Goal: Task Accomplishment & Management: Manage account settings

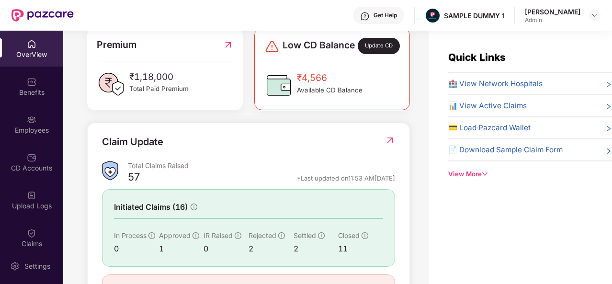
scroll to position [255, 0]
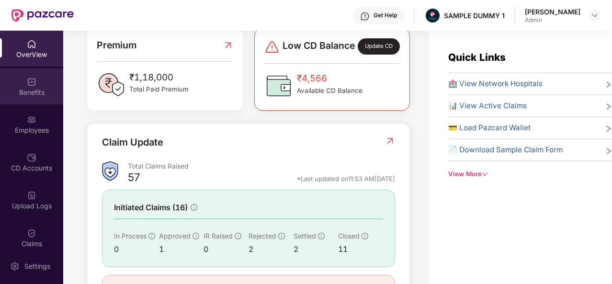
click at [15, 103] on div "Benefits" at bounding box center [31, 87] width 63 height 36
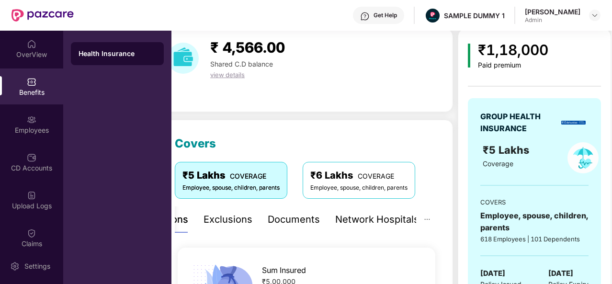
scroll to position [33, 0]
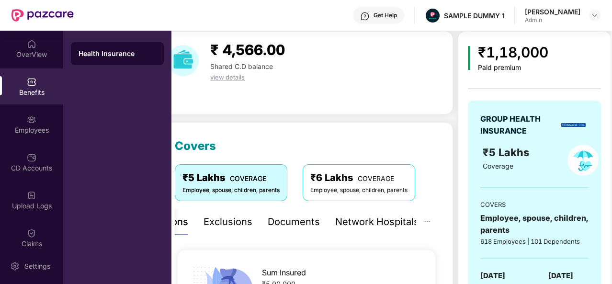
click at [235, 223] on div "Exclusions" at bounding box center [228, 222] width 49 height 15
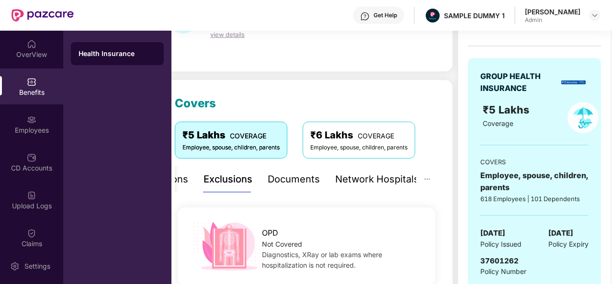
scroll to position [71, 0]
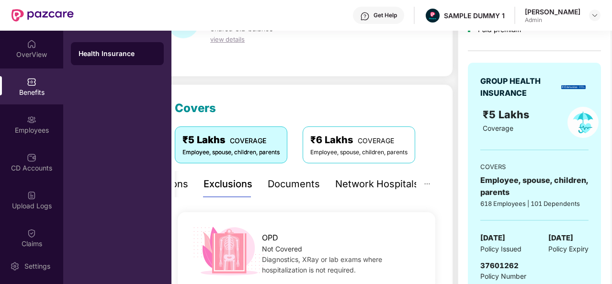
click at [295, 181] on div "Documents" at bounding box center [294, 184] width 52 height 15
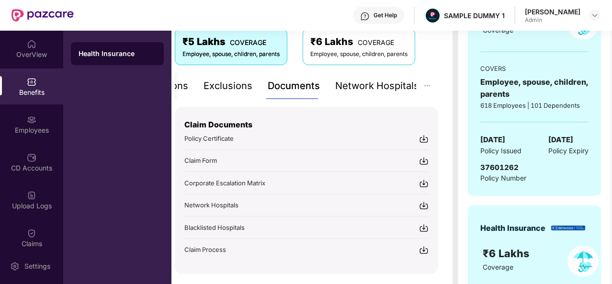
scroll to position [178, 0]
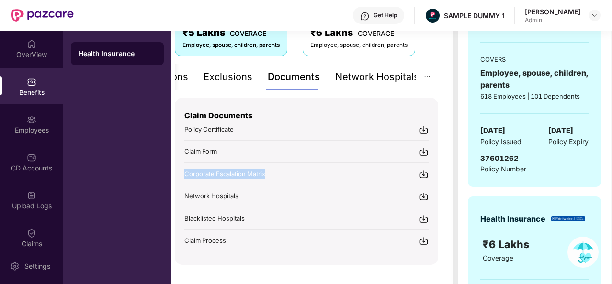
drag, startPoint x: 272, startPoint y: 172, endPoint x: 181, endPoint y: 172, distance: 91.0
click at [181, 172] on div "Claim Documents Policy Certificate Claim Form Corporate Escalation Matrix Netwo…" at bounding box center [307, 181] width 264 height 167
click at [368, 80] on div "Network Hospitals" at bounding box center [377, 76] width 84 height 15
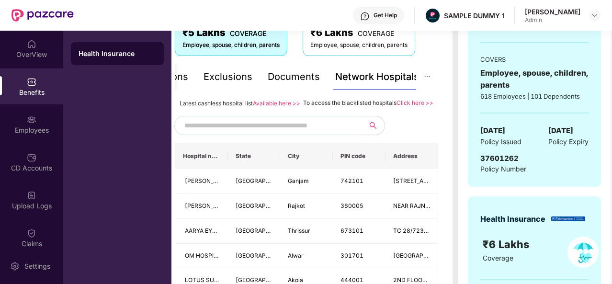
click at [301, 129] on input "text" at bounding box center [266, 125] width 164 height 14
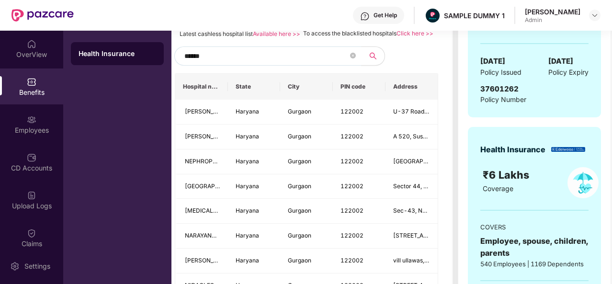
scroll to position [287, 0]
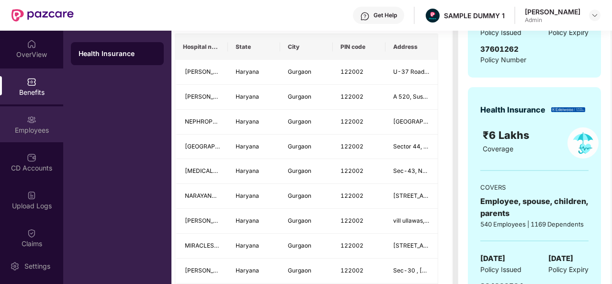
type input "******"
click at [48, 122] on div "Employees" at bounding box center [31, 124] width 63 height 36
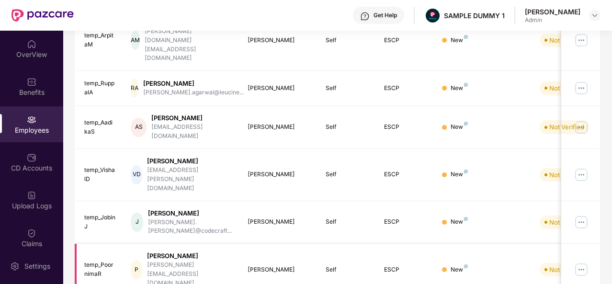
scroll to position [0, 0]
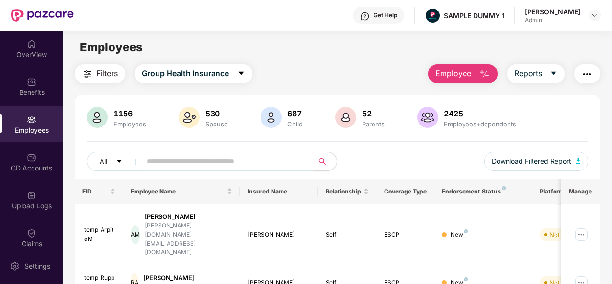
click at [239, 162] on input "text" at bounding box center [224, 161] width 154 height 14
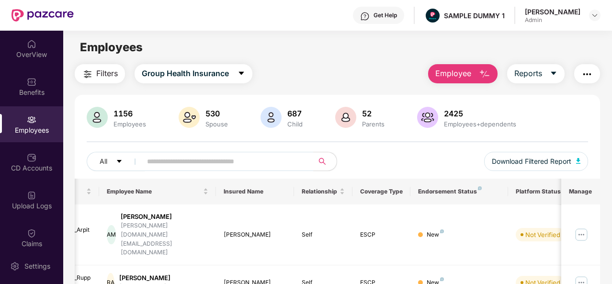
click at [469, 74] on span "Employee" at bounding box center [453, 74] width 36 height 12
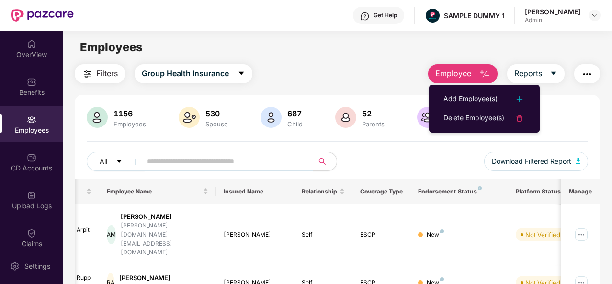
click at [456, 88] on ul "Add Employee(s) Delete Employee(s)" at bounding box center [484, 109] width 111 height 48
click at [458, 101] on div "Add Employee(s)" at bounding box center [471, 98] width 54 height 11
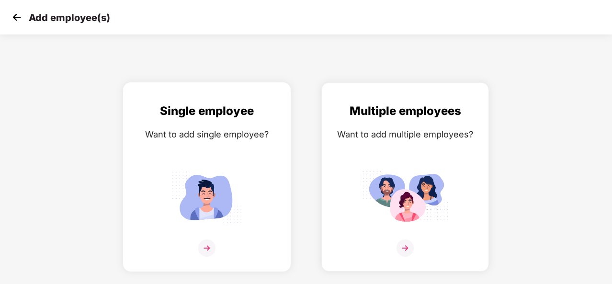
click at [202, 185] on img at bounding box center [207, 197] width 86 height 60
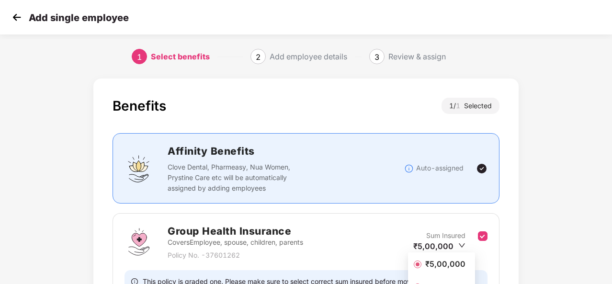
scroll to position [101, 0]
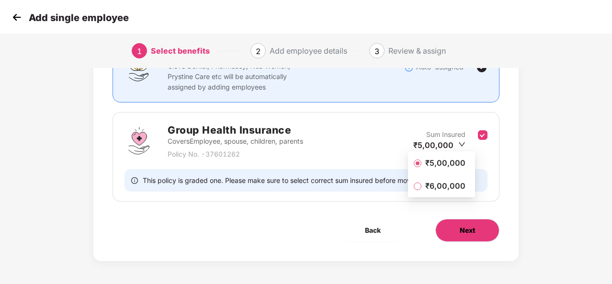
click at [468, 229] on span "Next" at bounding box center [467, 230] width 15 height 11
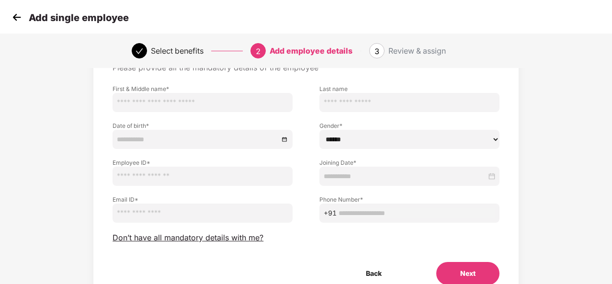
scroll to position [57, 0]
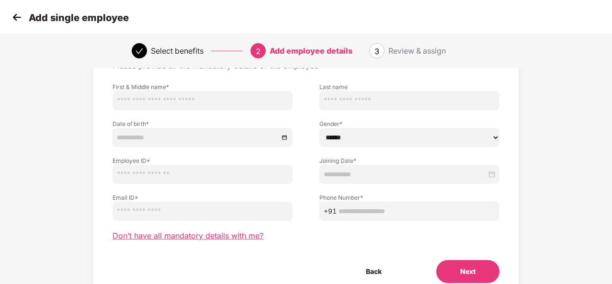
click at [224, 235] on span "Don’t have all mandatory details with me?" at bounding box center [188, 236] width 151 height 10
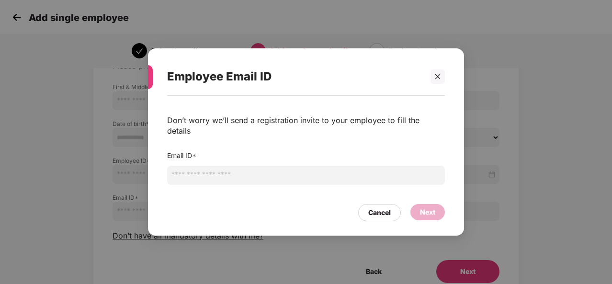
click at [251, 168] on input "email" at bounding box center [306, 175] width 278 height 19
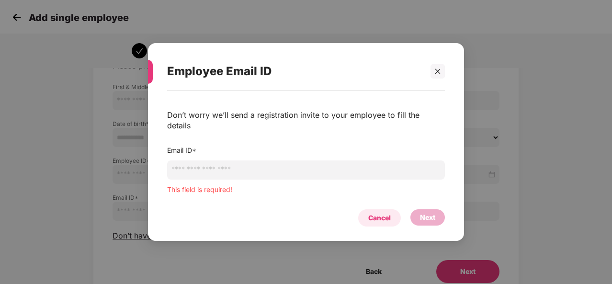
click at [377, 209] on div "Cancel" at bounding box center [379, 217] width 43 height 17
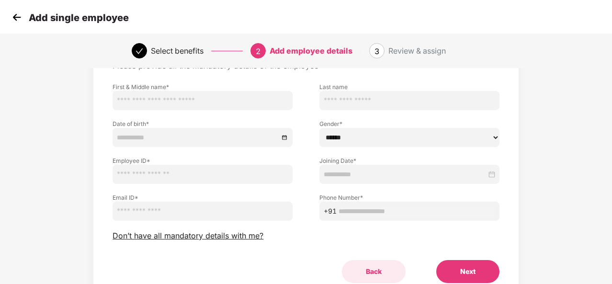
click at [375, 267] on button "Back" at bounding box center [374, 271] width 64 height 23
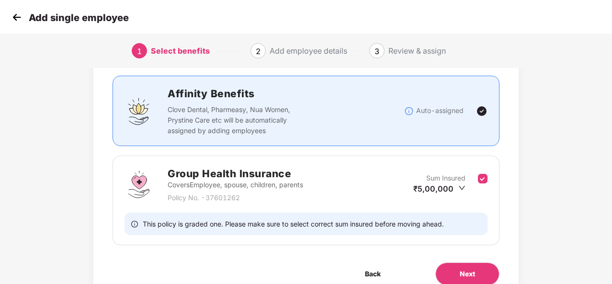
click at [15, 12] on img at bounding box center [17, 17] width 14 height 14
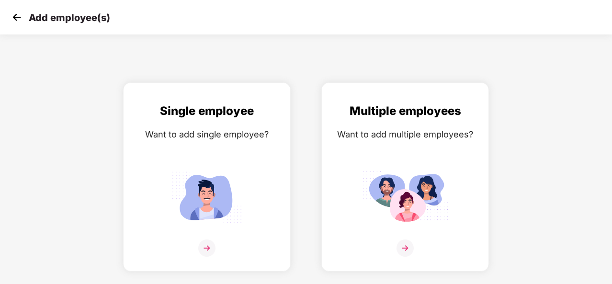
click at [15, 12] on img at bounding box center [17, 17] width 14 height 14
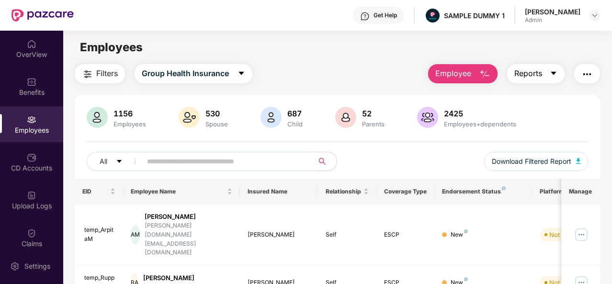
click at [544, 70] on button "Reports" at bounding box center [535, 73] width 57 height 19
click at [592, 74] on img "button" at bounding box center [587, 74] width 11 height 11
click at [389, 164] on div "All Download Filtered Report" at bounding box center [338, 165] width 502 height 27
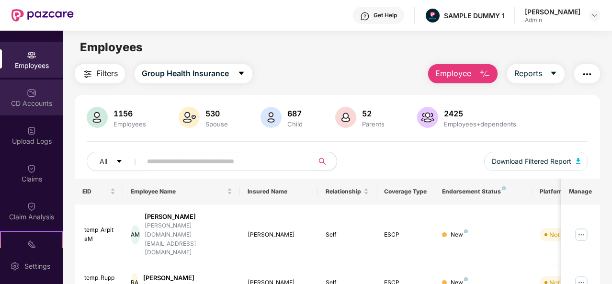
scroll to position [91, 0]
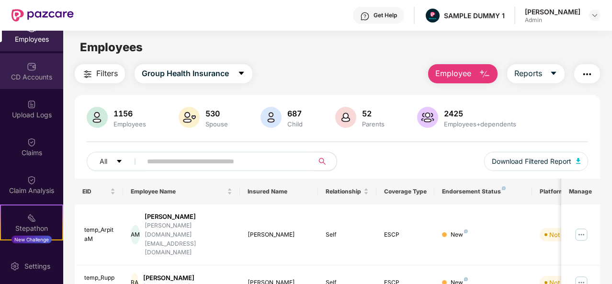
click at [37, 71] on div "CD Accounts" at bounding box center [31, 71] width 63 height 36
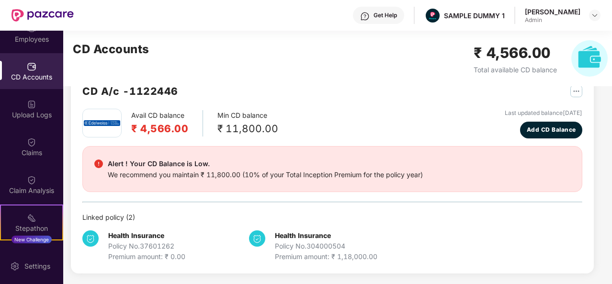
scroll to position [0, 0]
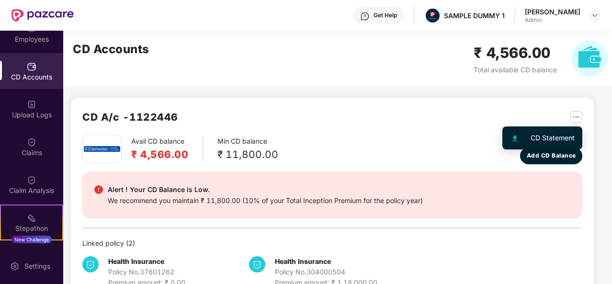
click at [573, 115] on img "button" at bounding box center [577, 117] width 12 height 12
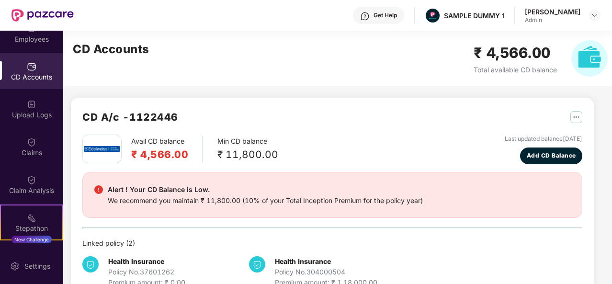
click at [390, 121] on div "CD A/c - 1122446" at bounding box center [332, 121] width 500 height 25
click at [19, 158] on div "Claims" at bounding box center [31, 147] width 63 height 36
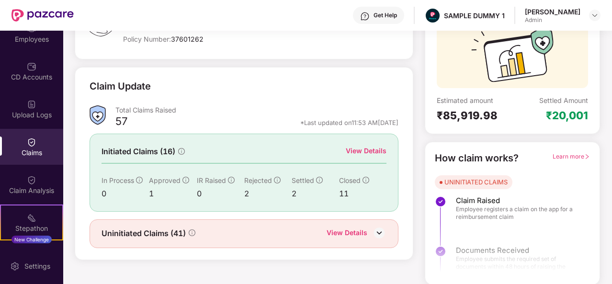
scroll to position [89, 0]
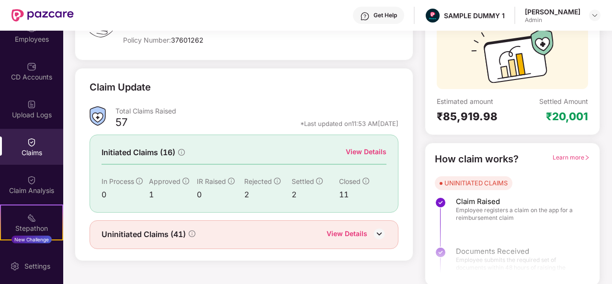
click at [378, 149] on div "View Details" at bounding box center [366, 152] width 41 height 11
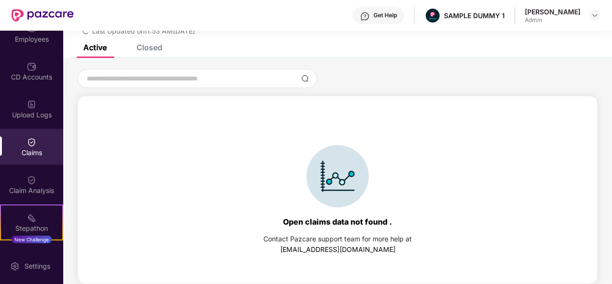
scroll to position [41, 0]
click at [159, 45] on div "Closed" at bounding box center [150, 48] width 26 height 10
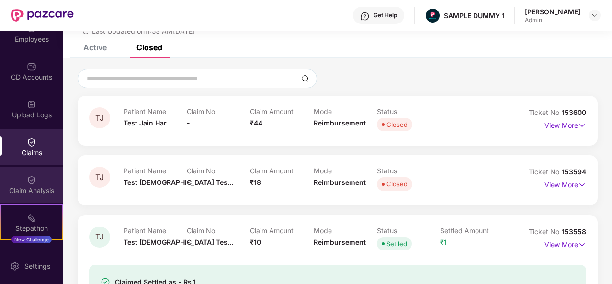
click at [26, 191] on div "Claim Analysis" at bounding box center [31, 191] width 63 height 10
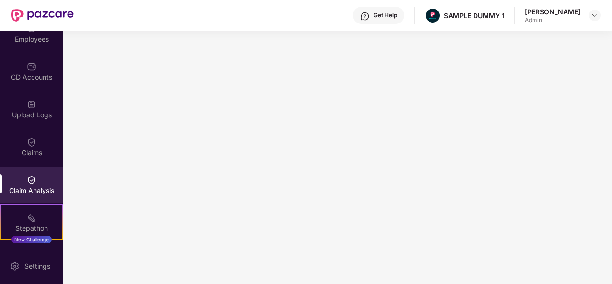
scroll to position [198, 0]
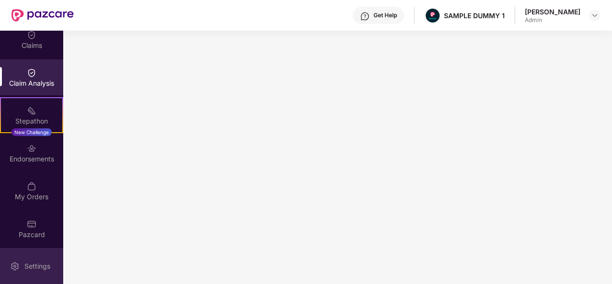
click at [36, 263] on div "Settings" at bounding box center [38, 267] width 32 height 10
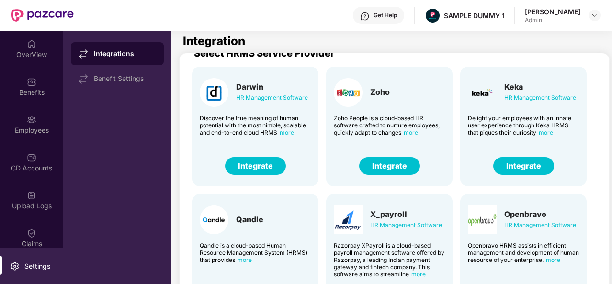
scroll to position [14, 0]
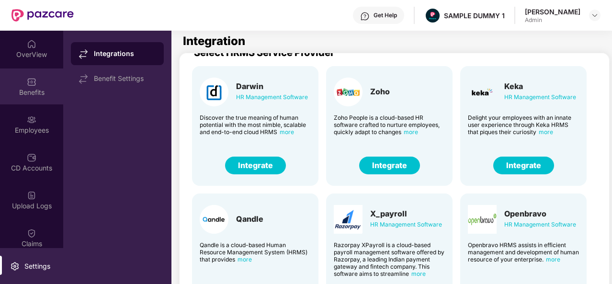
click at [40, 89] on div "Benefits" at bounding box center [31, 93] width 63 height 10
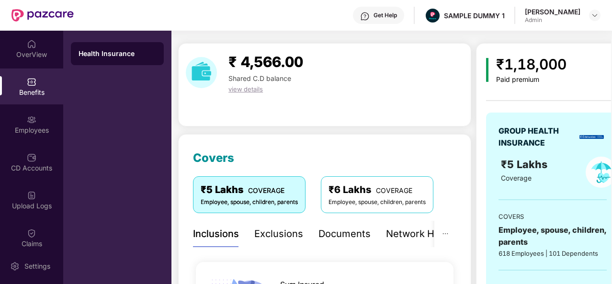
scroll to position [15, 0]
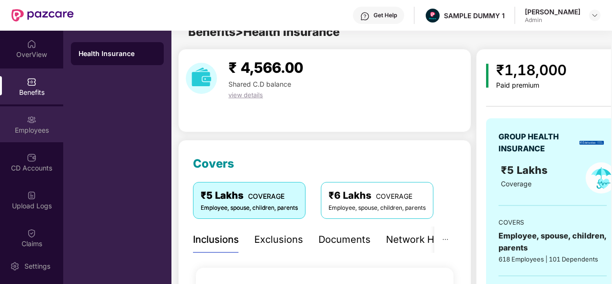
click at [23, 123] on div "Employees" at bounding box center [31, 124] width 63 height 36
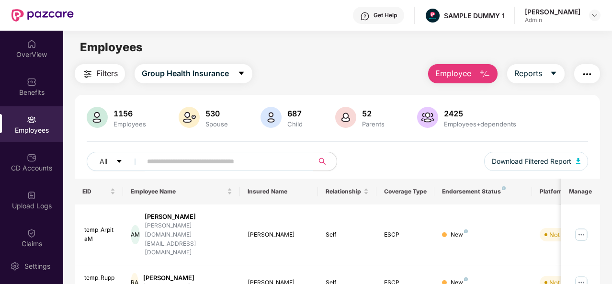
click at [397, 12] on div "Get Help" at bounding box center [385, 15] width 23 height 8
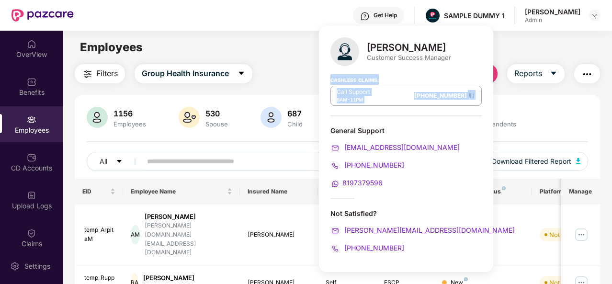
drag, startPoint x: 453, startPoint y: 104, endPoint x: 330, endPoint y: 81, distance: 125.6
click at [330, 81] on div "[PERSON_NAME] Customer Success Manager Cashless Claims: Call Support 8AM - 11PM…" at bounding box center [406, 149] width 174 height 246
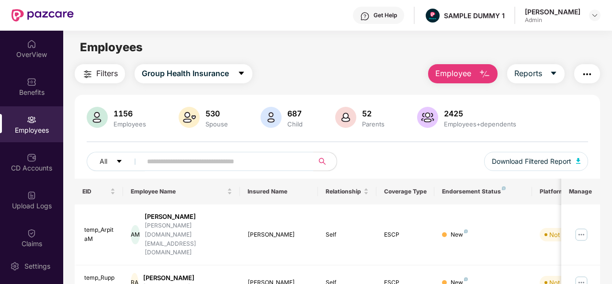
click at [297, 67] on div "Filters Group Health Insurance Employee Reports" at bounding box center [338, 73] width 526 height 19
